Goal: Task Accomplishment & Management: Manage account settings

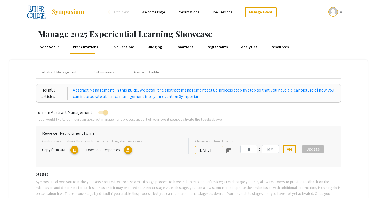
type input "[DATE]"
type input "11"
type input "59"
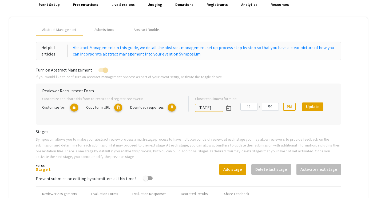
scroll to position [9, 0]
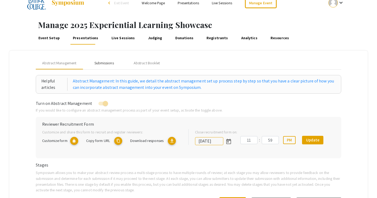
click at [101, 64] on div "Submissions" at bounding box center [104, 63] width 19 height 6
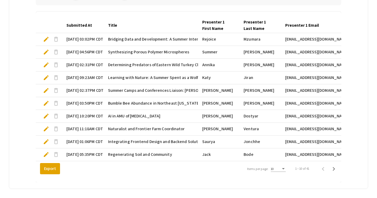
scroll to position [160, 0]
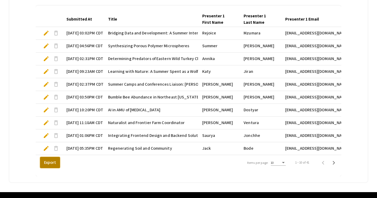
click at [50, 164] on button "Export" at bounding box center [50, 162] width 20 height 11
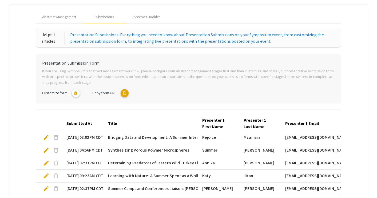
scroll to position [0, 0]
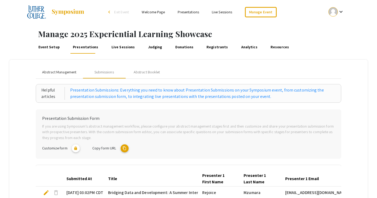
click at [67, 71] on span "Abstract Management" at bounding box center [59, 72] width 34 height 6
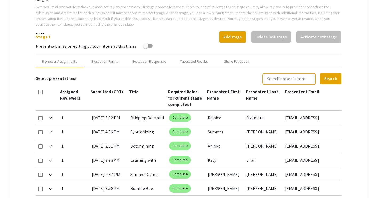
scroll to position [196, 0]
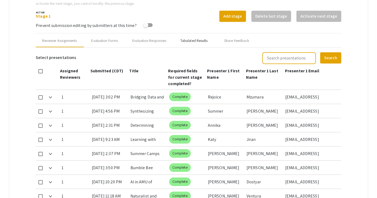
click at [185, 41] on div "Tabulated Results" at bounding box center [195, 41] width 28 height 6
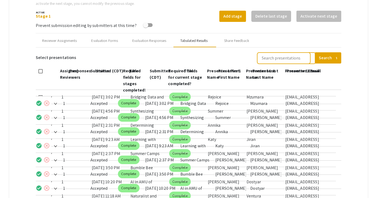
scroll to position [285, 0]
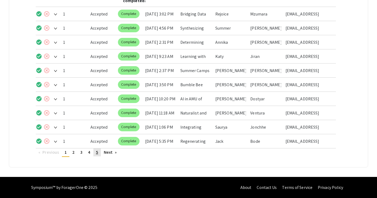
click at [96, 155] on link "page 5" at bounding box center [96, 152] width 7 height 8
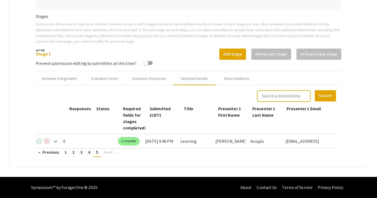
click at [39, 142] on mat-icon "check_circle" at bounding box center [39, 141] width 6 height 6
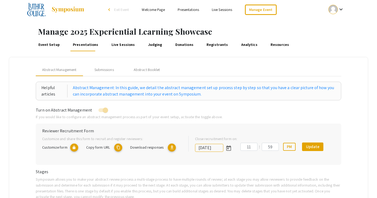
scroll to position [0, 0]
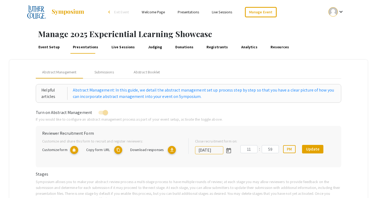
click at [54, 48] on link "Event Setup" at bounding box center [48, 47] width 23 height 13
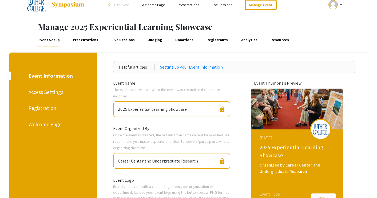
scroll to position [6, 0]
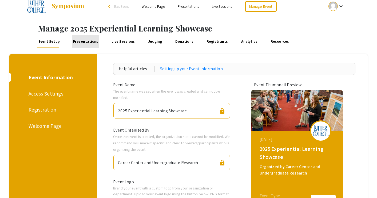
click at [85, 38] on link "Presentations" at bounding box center [85, 41] width 27 height 13
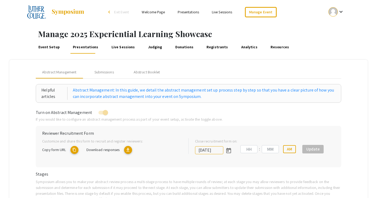
type input "[DATE]"
type input "11"
type input "59"
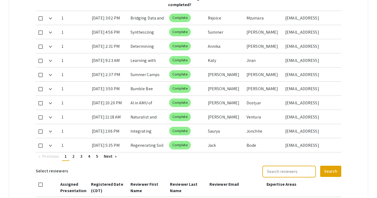
scroll to position [275, 0]
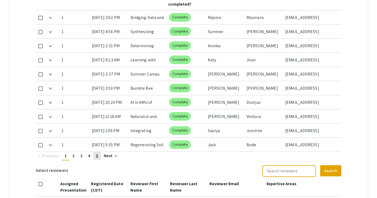
click at [99, 157] on link "page 5" at bounding box center [96, 156] width 7 height 8
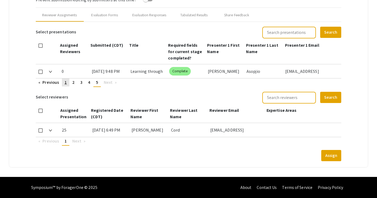
click at [64, 83] on link "page 1" at bounding box center [65, 83] width 7 height 8
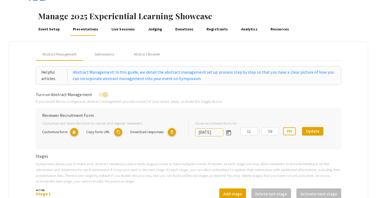
scroll to position [0, 0]
